Goal: Task Accomplishment & Management: Use online tool/utility

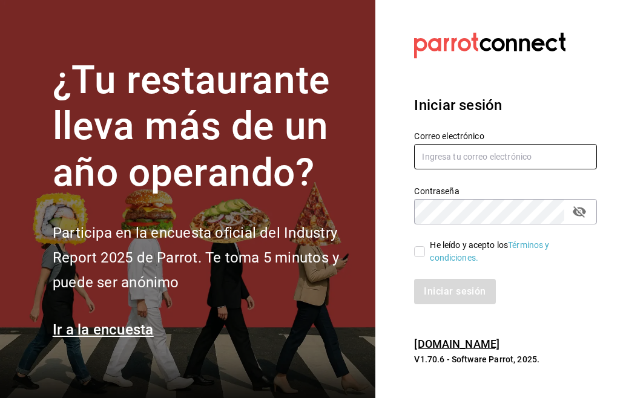
type input "[EMAIL_ADDRESS][DOMAIN_NAME]"
click at [417, 244] on label "He leído y acepto los Términos y condiciones." at bounding box center [500, 251] width 173 height 25
click at [417, 246] on input "He leído y acepto los Términos y condiciones." at bounding box center [419, 251] width 11 height 11
checkbox input "true"
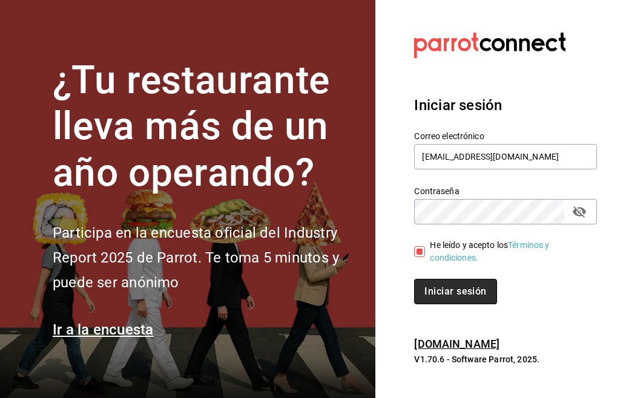
click at [444, 292] on font "Iniciar sesión" at bounding box center [455, 292] width 62 height 12
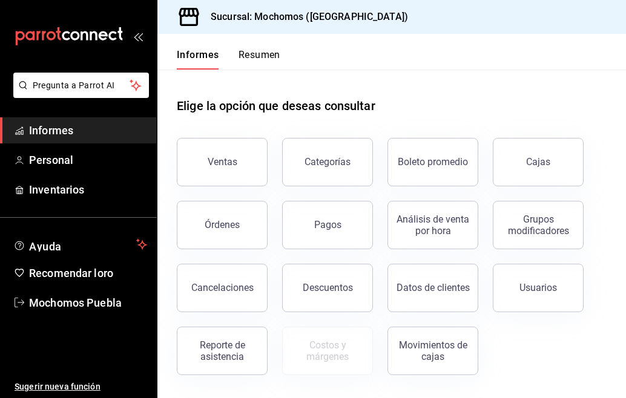
click at [255, 55] on font "Resumen" at bounding box center [260, 55] width 42 height 12
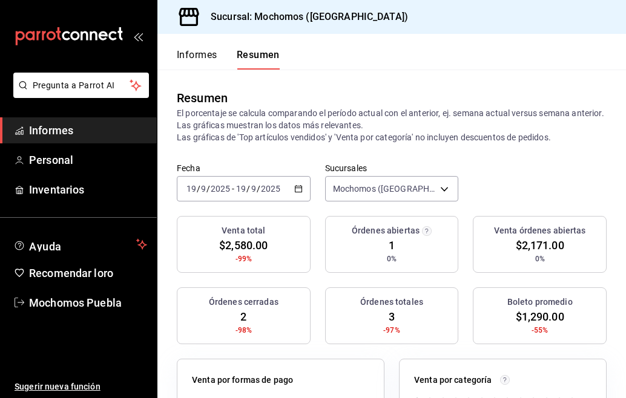
click at [294, 187] on icon "button" at bounding box center [298, 189] width 8 height 8
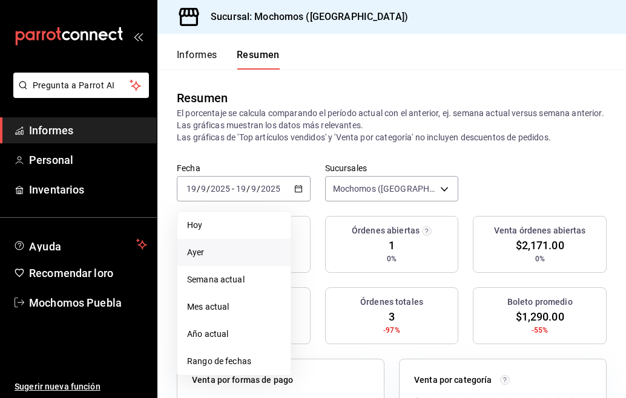
click at [230, 253] on span "Ayer" at bounding box center [234, 252] width 94 height 13
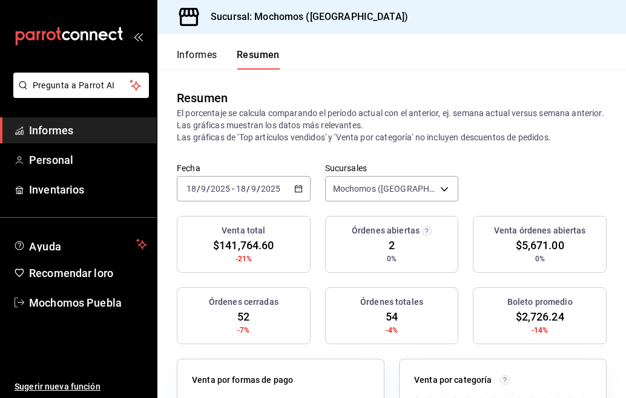
click at [294, 186] on icon "button" at bounding box center [298, 189] width 8 height 8
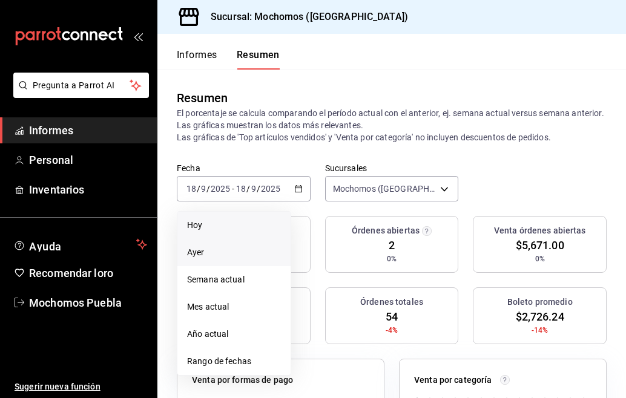
click at [227, 228] on span "Hoy" at bounding box center [234, 225] width 94 height 13
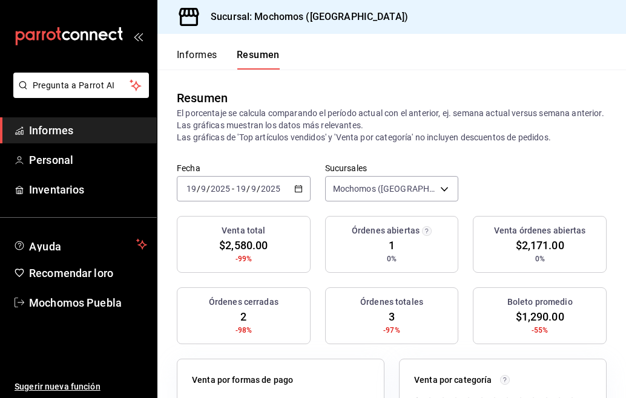
click at [299, 199] on div "[DATE] [DATE] - [DATE] [DATE]" at bounding box center [244, 188] width 134 height 25
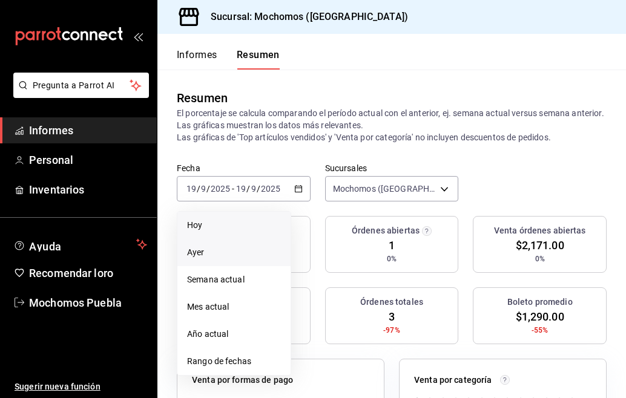
click at [239, 258] on span "Ayer" at bounding box center [234, 252] width 94 height 13
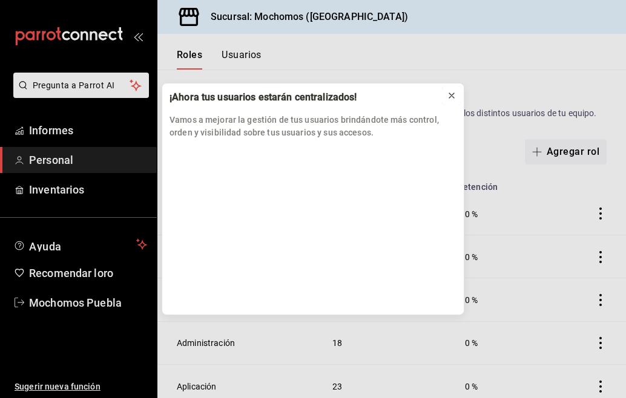
click at [453, 99] on icon at bounding box center [452, 96] width 10 height 10
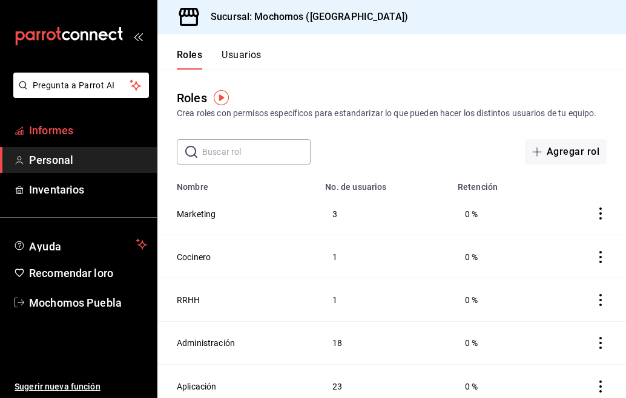
click at [77, 119] on link "Informes" at bounding box center [78, 130] width 157 height 26
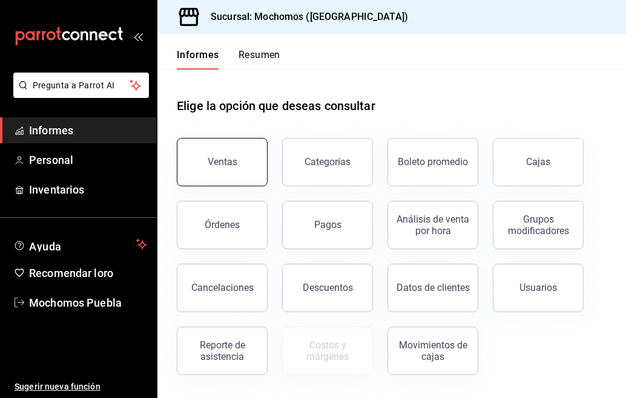
click at [201, 164] on button "Ventas" at bounding box center [222, 162] width 91 height 48
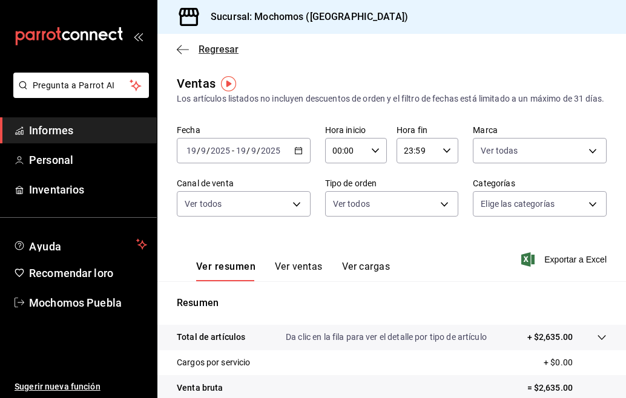
click at [183, 45] on icon "button" at bounding box center [183, 49] width 12 height 11
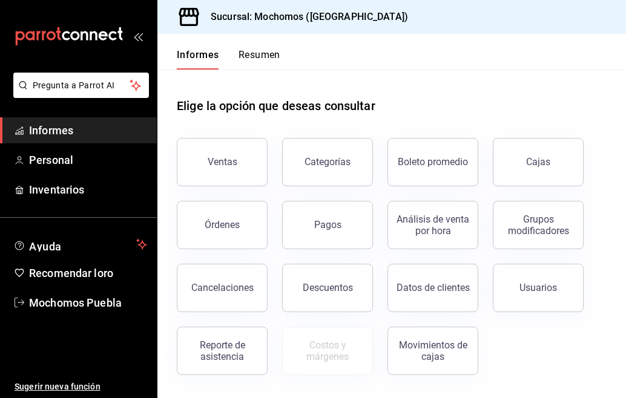
click at [259, 52] on font "Resumen" at bounding box center [260, 55] width 42 height 12
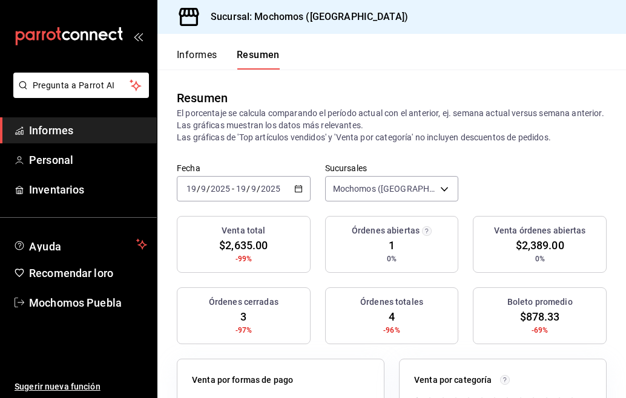
click at [298, 189] on icon "button" at bounding box center [298, 189] width 8 height 8
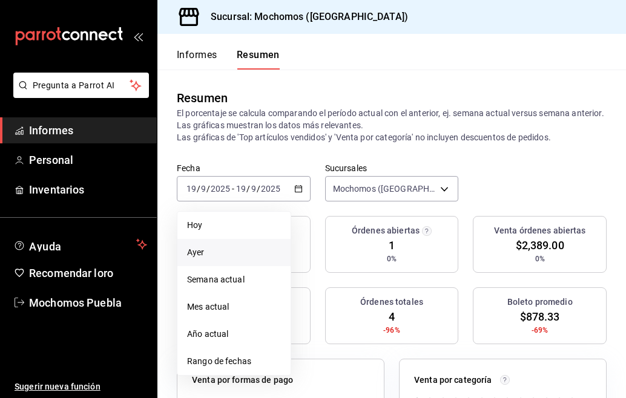
click at [239, 249] on span "Ayer" at bounding box center [234, 252] width 94 height 13
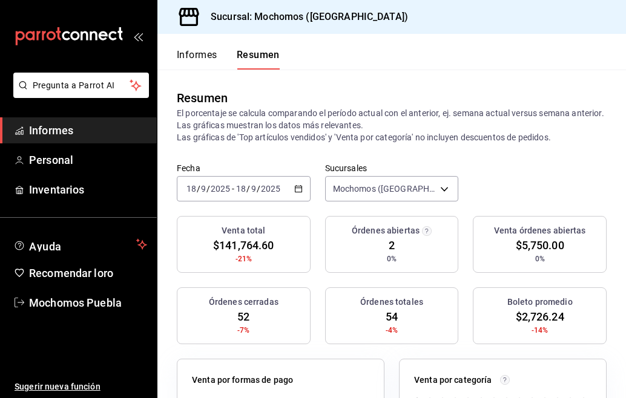
click at [295, 193] on div "[DATE] [DATE] - [DATE] [DATE]" at bounding box center [244, 188] width 134 height 25
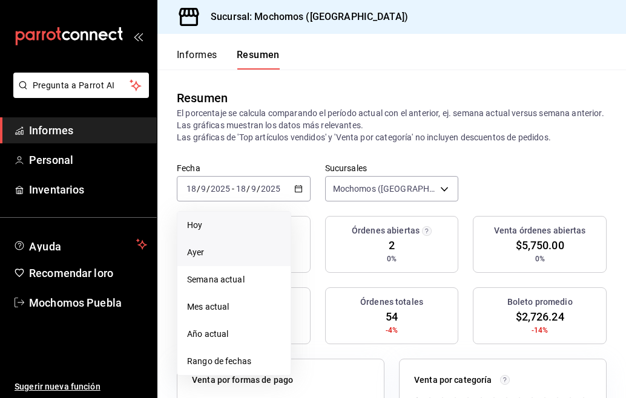
click at [242, 226] on span "Hoy" at bounding box center [234, 225] width 94 height 13
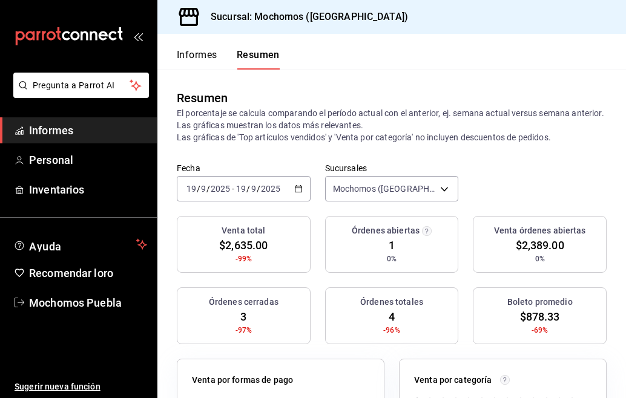
click at [290, 188] on div "2025-09-19 19 / 9 / 2025 - 2025-09-19 19 / 9 / 2025" at bounding box center [244, 188] width 134 height 25
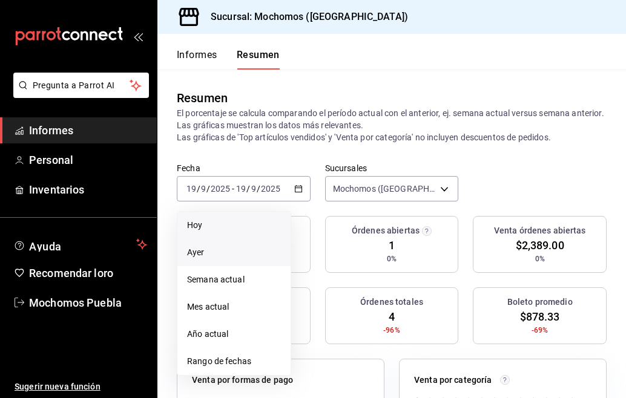
click at [236, 252] on span "Ayer" at bounding box center [234, 252] width 94 height 13
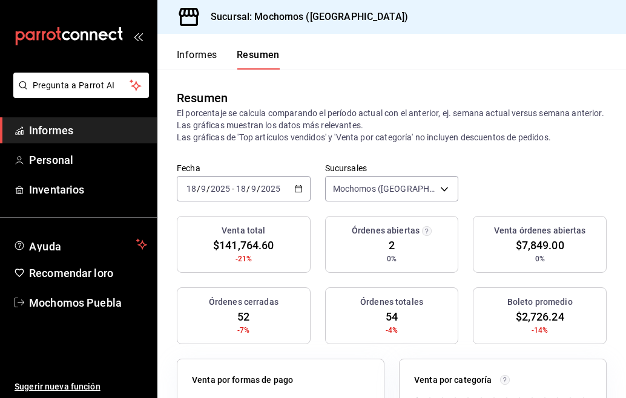
click at [295, 190] on icon "button" at bounding box center [298, 189] width 8 height 8
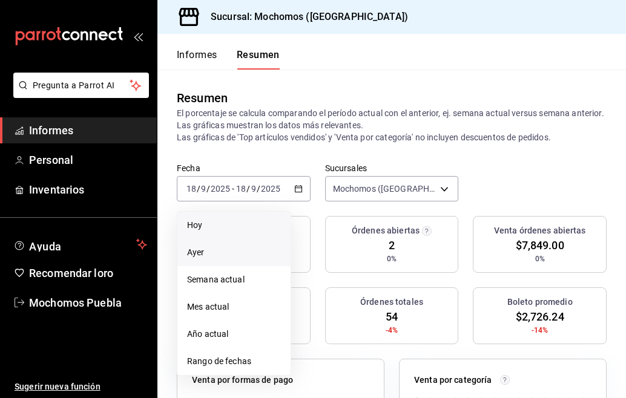
click at [225, 224] on span "Hoy" at bounding box center [234, 225] width 94 height 13
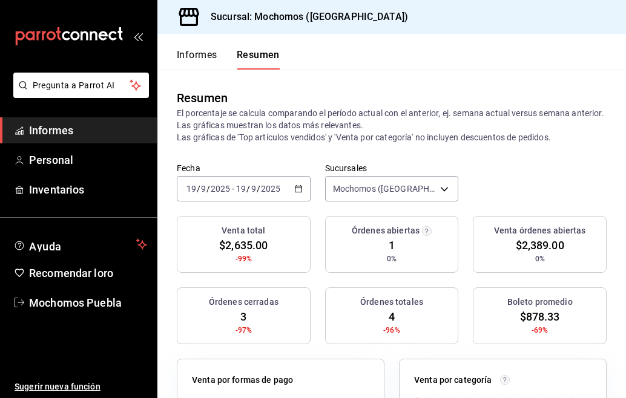
click at [300, 186] on div "2025-09-19 19 / 9 / 2025 - 2025-09-19 19 / 9 / 2025" at bounding box center [244, 188] width 134 height 25
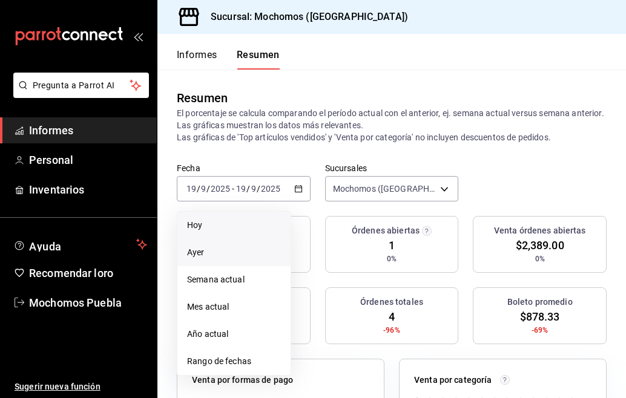
click at [215, 252] on span "Ayer" at bounding box center [234, 252] width 94 height 13
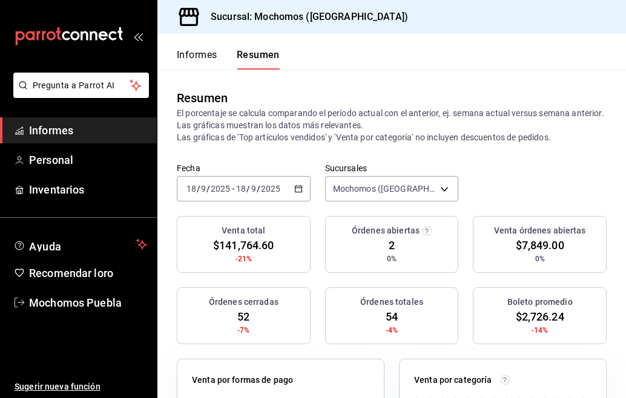
click at [296, 186] on \(Stroke\) "button" at bounding box center [296, 185] width 1 height 1
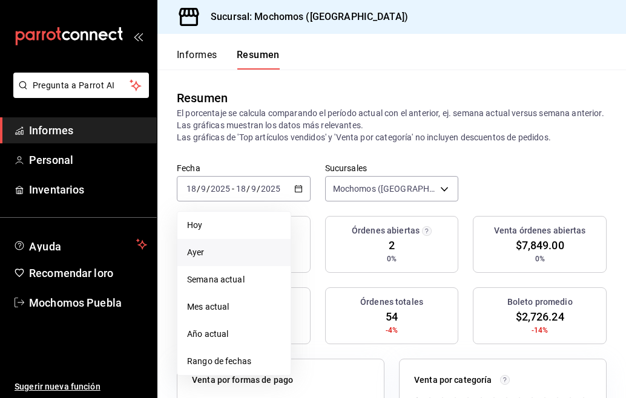
click at [225, 252] on span "Ayer" at bounding box center [234, 252] width 94 height 13
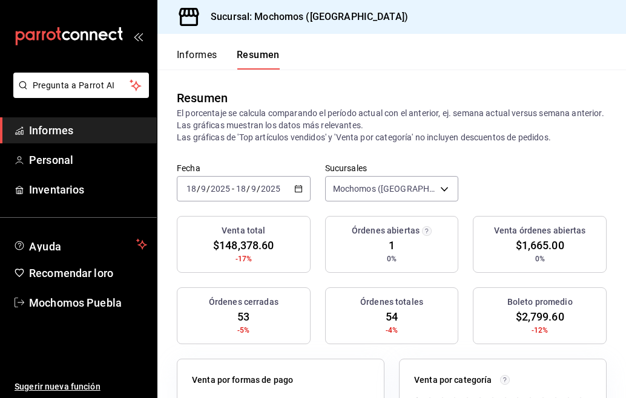
click at [292, 194] on div "2025-09-18 18 / 9 / 2025 - 2025-09-18 18 / 9 / 2025" at bounding box center [244, 188] width 134 height 25
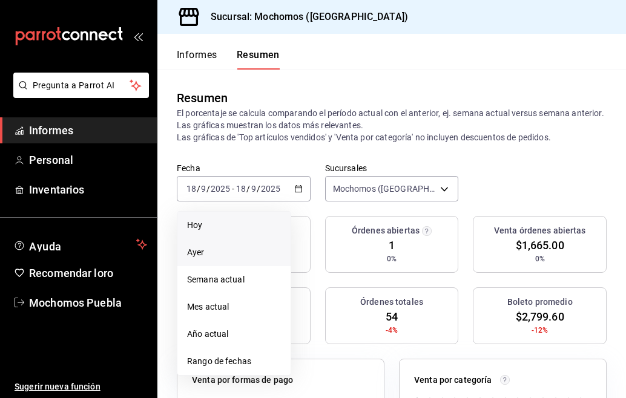
click at [228, 225] on span "Hoy" at bounding box center [234, 225] width 94 height 13
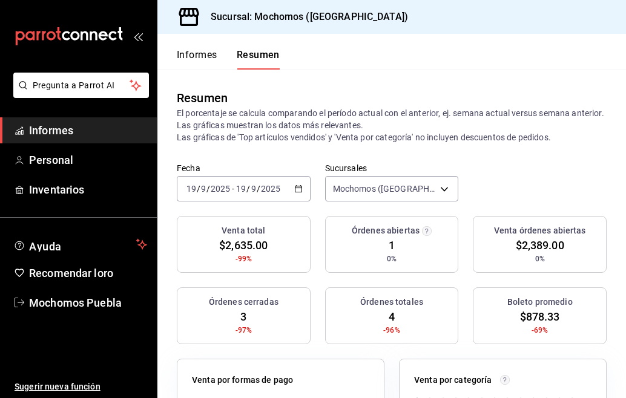
click at [297, 189] on icon "button" at bounding box center [298, 189] width 8 height 8
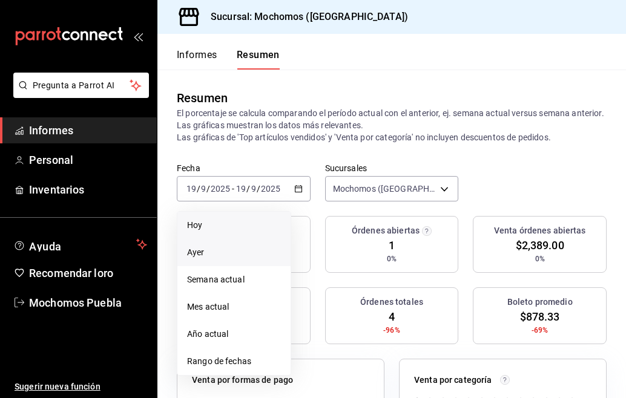
click at [204, 254] on font "Ayer" at bounding box center [196, 253] width 18 height 10
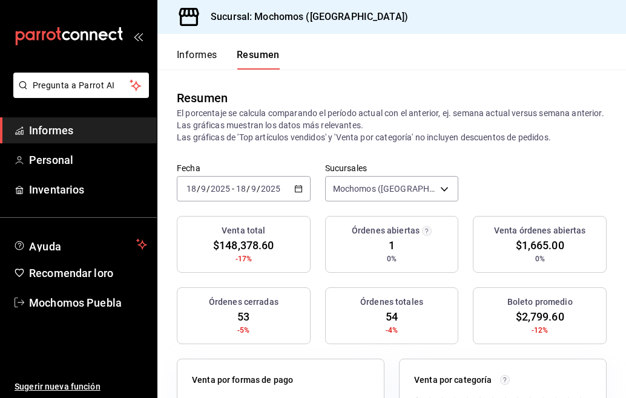
click at [295, 182] on div "2025-09-18 18 / 9 / 2025 - 2025-09-18 18 / 9 / 2025" at bounding box center [244, 188] width 134 height 25
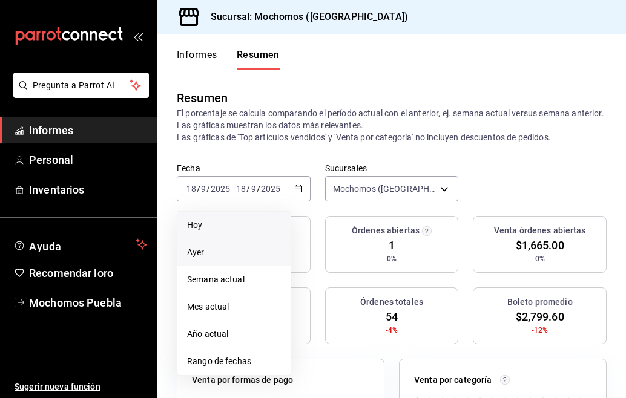
click at [219, 225] on span "Hoy" at bounding box center [234, 225] width 94 height 13
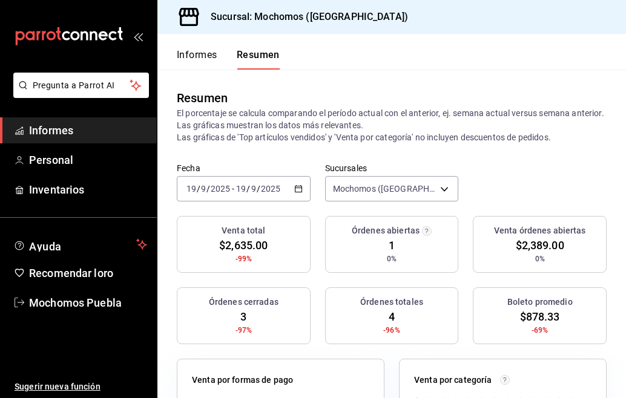
click at [296, 187] on icon "button" at bounding box center [298, 189] width 8 height 8
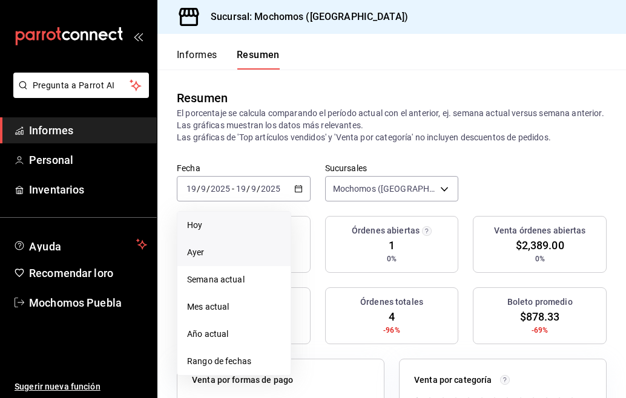
click at [236, 255] on span "Ayer" at bounding box center [234, 252] width 94 height 13
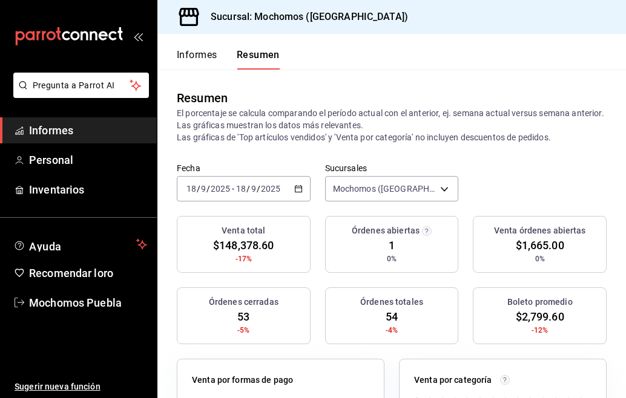
click at [297, 188] on icon "button" at bounding box center [298, 189] width 8 height 8
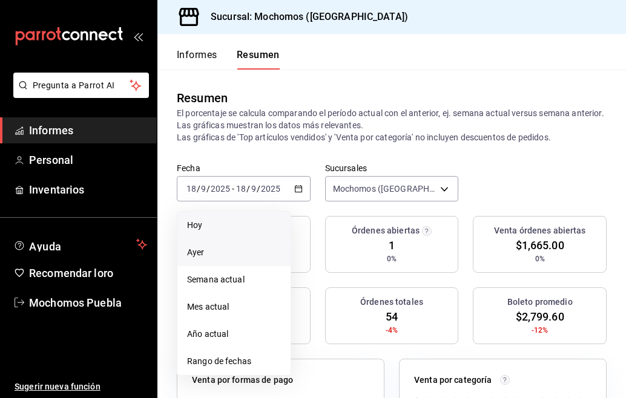
click at [213, 223] on span "Hoy" at bounding box center [234, 225] width 94 height 13
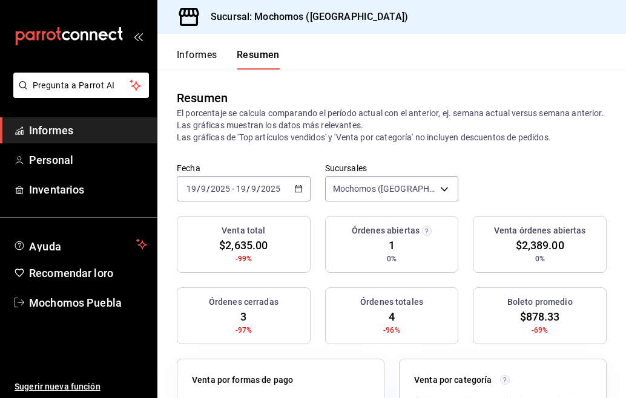
click at [299, 191] on icon "button" at bounding box center [298, 189] width 8 height 8
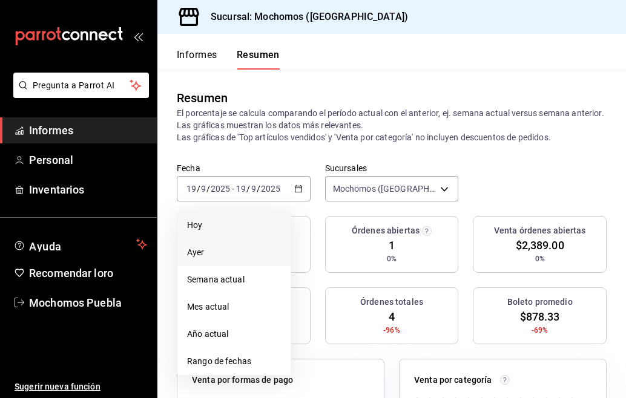
click at [219, 252] on span "Ayer" at bounding box center [234, 252] width 94 height 13
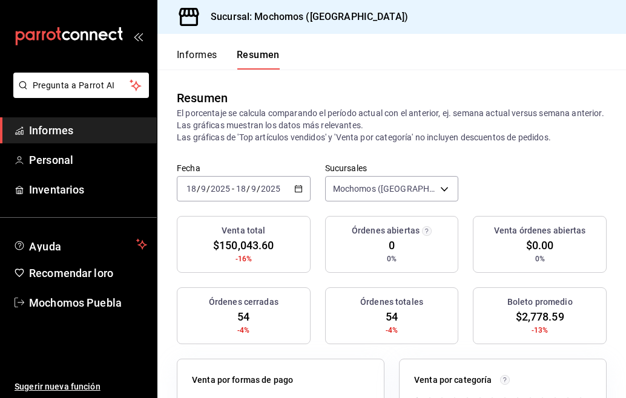
click at [295, 189] on icon "button" at bounding box center [298, 189] width 8 height 8
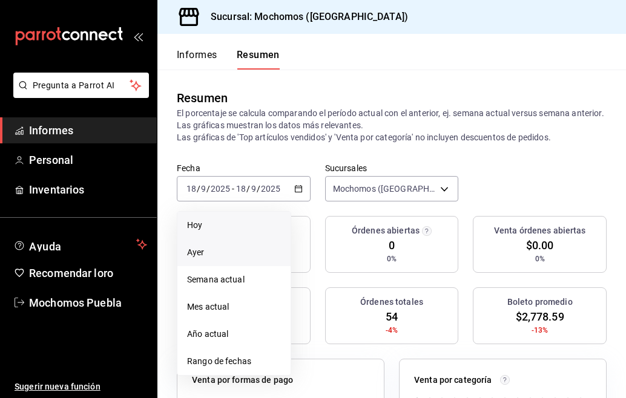
click at [222, 229] on span "Hoy" at bounding box center [234, 225] width 94 height 13
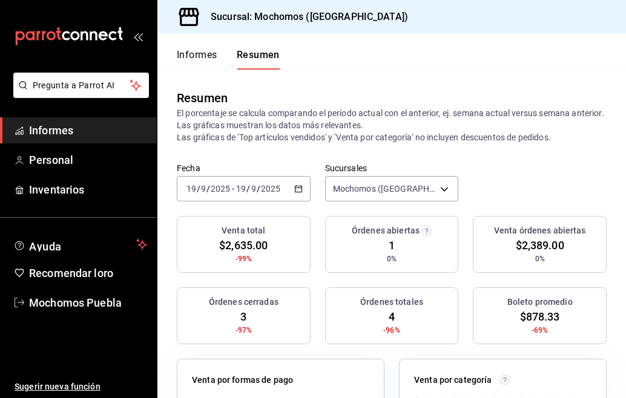
click at [194, 54] on font "Informes" at bounding box center [197, 55] width 41 height 12
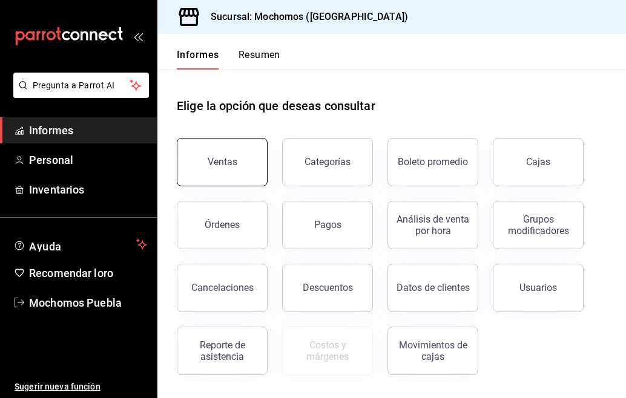
click at [217, 162] on font "Ventas" at bounding box center [223, 162] width 30 height 12
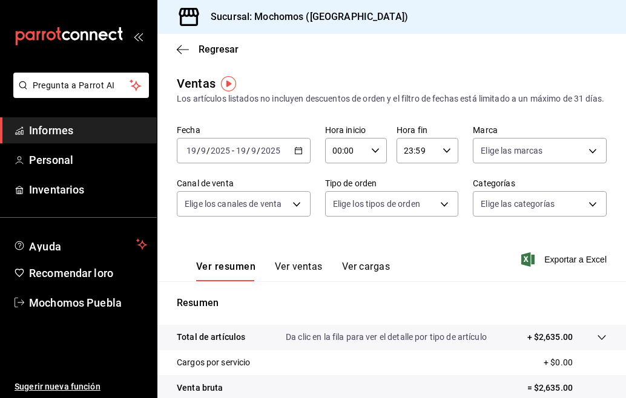
click at [298, 154] on \(Stroke\) "button" at bounding box center [298, 151] width 7 height 7
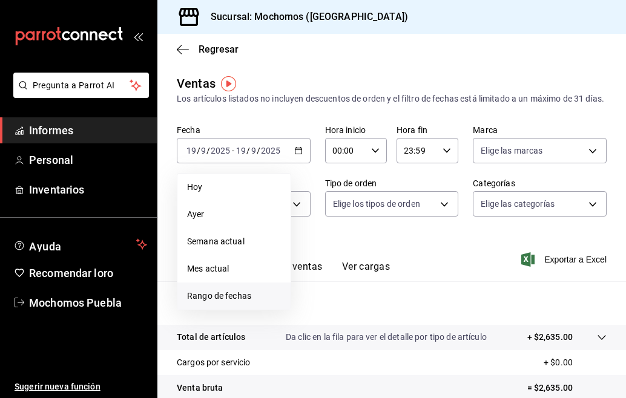
click at [222, 301] on font "Rango de fechas" at bounding box center [219, 296] width 64 height 10
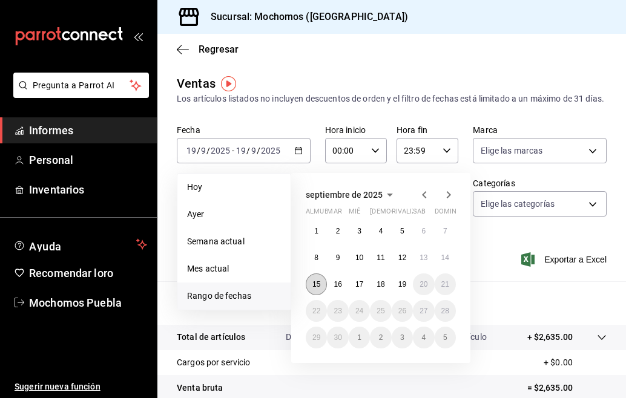
click at [314, 289] on font "15" at bounding box center [316, 284] width 8 height 8
click at [405, 289] on font "19" at bounding box center [402, 284] width 8 height 8
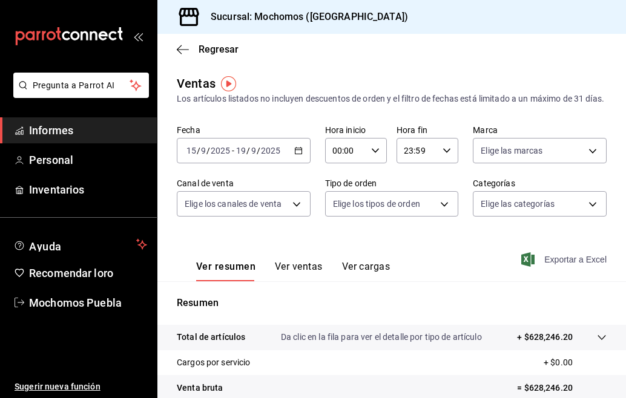
click at [540, 265] on span "Exportar a Excel" at bounding box center [565, 259] width 83 height 15
click at [180, 46] on icon "button" at bounding box center [179, 49] width 5 height 9
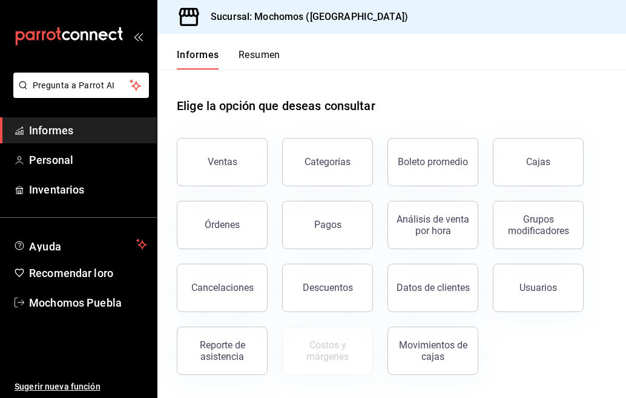
click at [255, 55] on font "Resumen" at bounding box center [260, 55] width 42 height 12
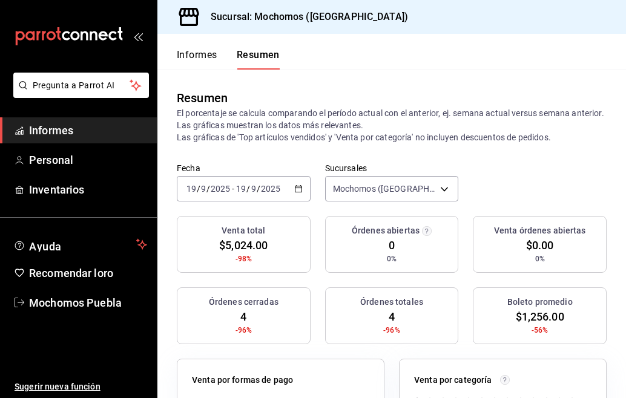
click at [297, 190] on icon "button" at bounding box center [298, 189] width 8 height 8
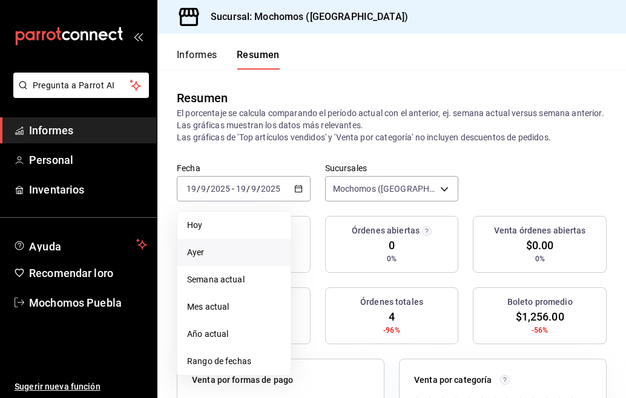
click at [236, 255] on span "Ayer" at bounding box center [234, 252] width 94 height 13
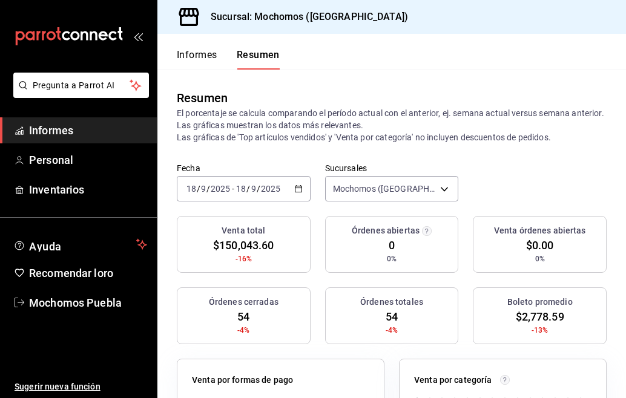
click at [295, 189] on icon "button" at bounding box center [298, 189] width 8 height 8
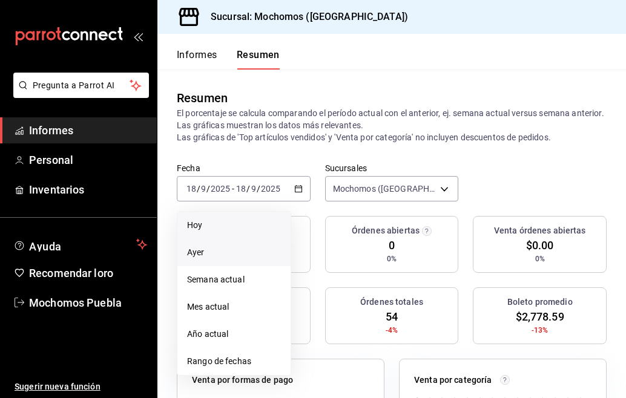
click at [228, 223] on span "Hoy" at bounding box center [234, 225] width 94 height 13
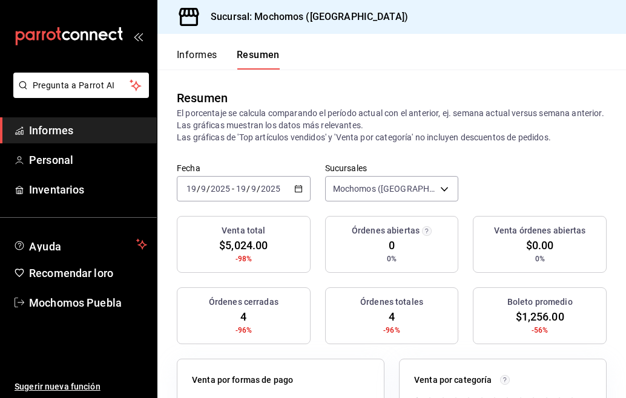
click at [186, 54] on font "Informes" at bounding box center [197, 55] width 41 height 12
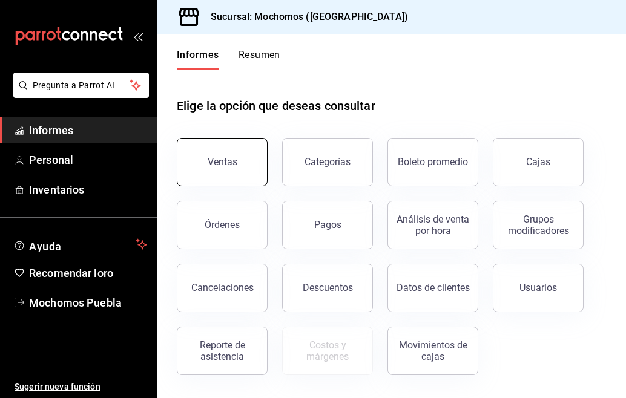
click at [255, 139] on div "Ventas" at bounding box center [214, 155] width 105 height 63
click at [215, 149] on button "Ventas" at bounding box center [222, 162] width 91 height 48
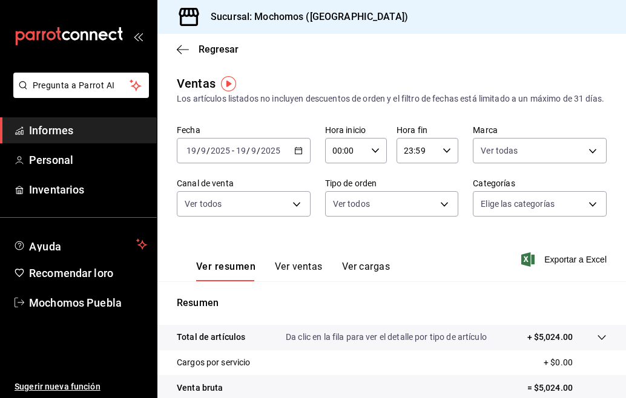
click at [297, 154] on \(Stroke\) "button" at bounding box center [298, 151] width 7 height 7
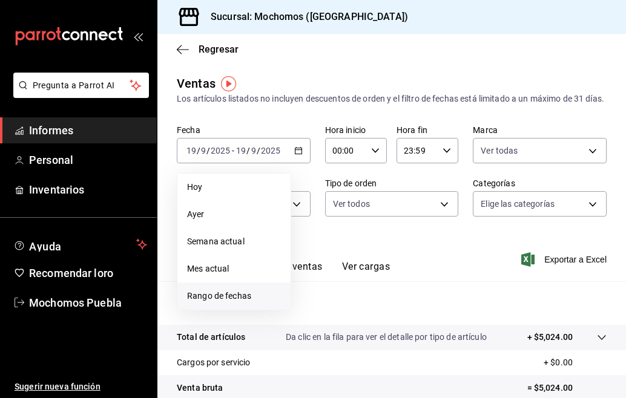
click at [234, 301] on font "Rango de fechas" at bounding box center [219, 296] width 64 height 10
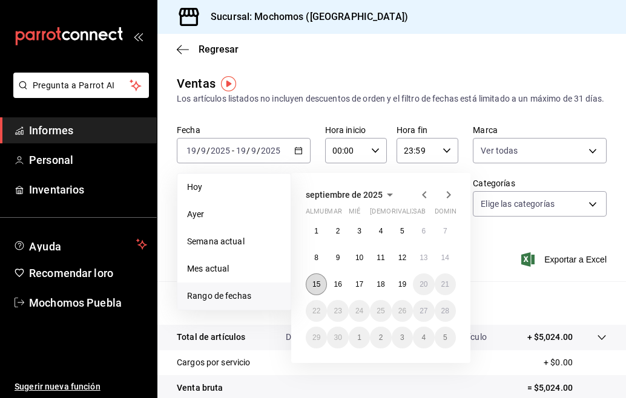
click at [320, 289] on font "15" at bounding box center [316, 284] width 8 height 8
click at [407, 295] on button "19" at bounding box center [402, 285] width 21 height 22
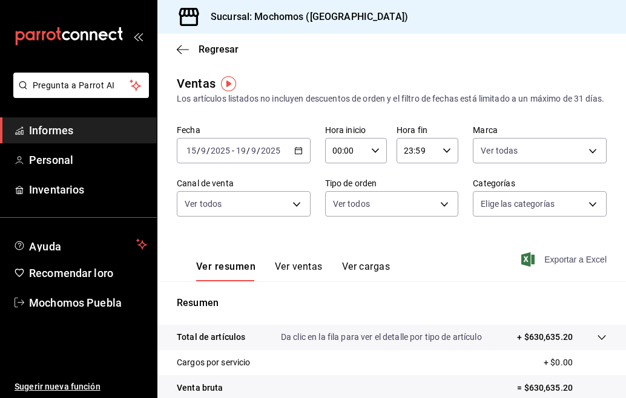
click at [530, 267] on span "Exportar a Excel" at bounding box center [565, 259] width 83 height 15
